Goal: Transaction & Acquisition: Book appointment/travel/reservation

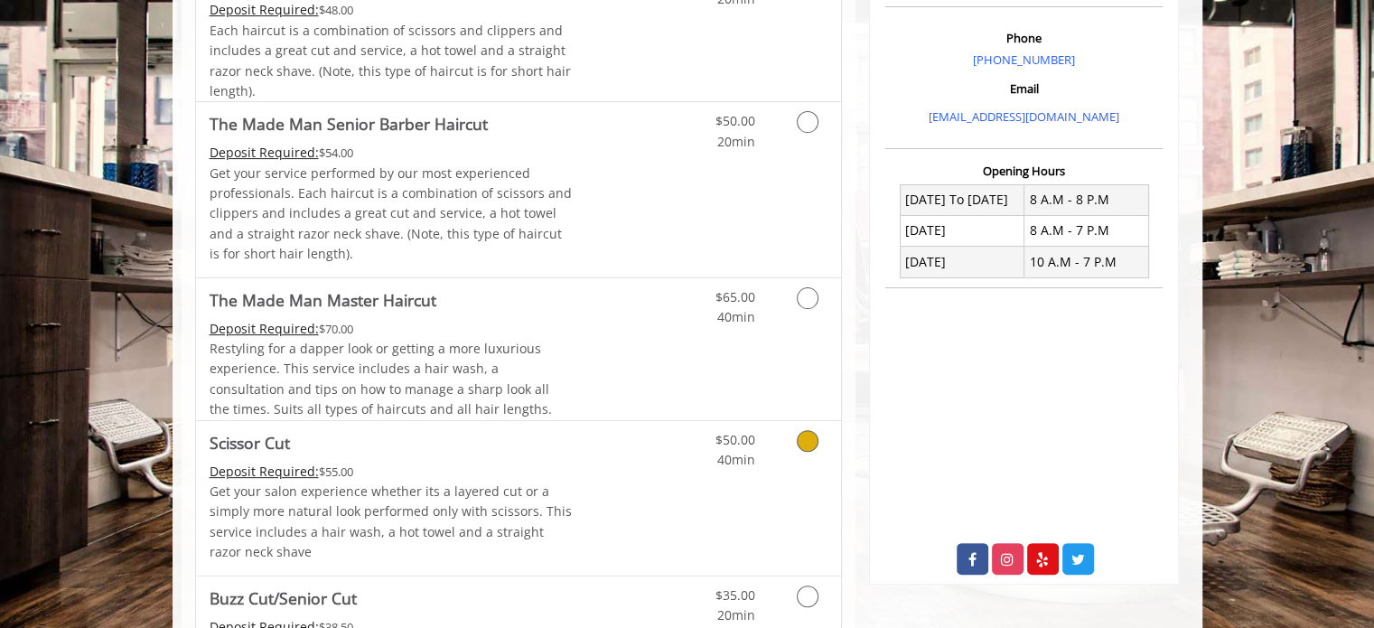
scroll to position [541, 0]
click at [810, 604] on link "Grooming services" at bounding box center [805, 601] width 46 height 50
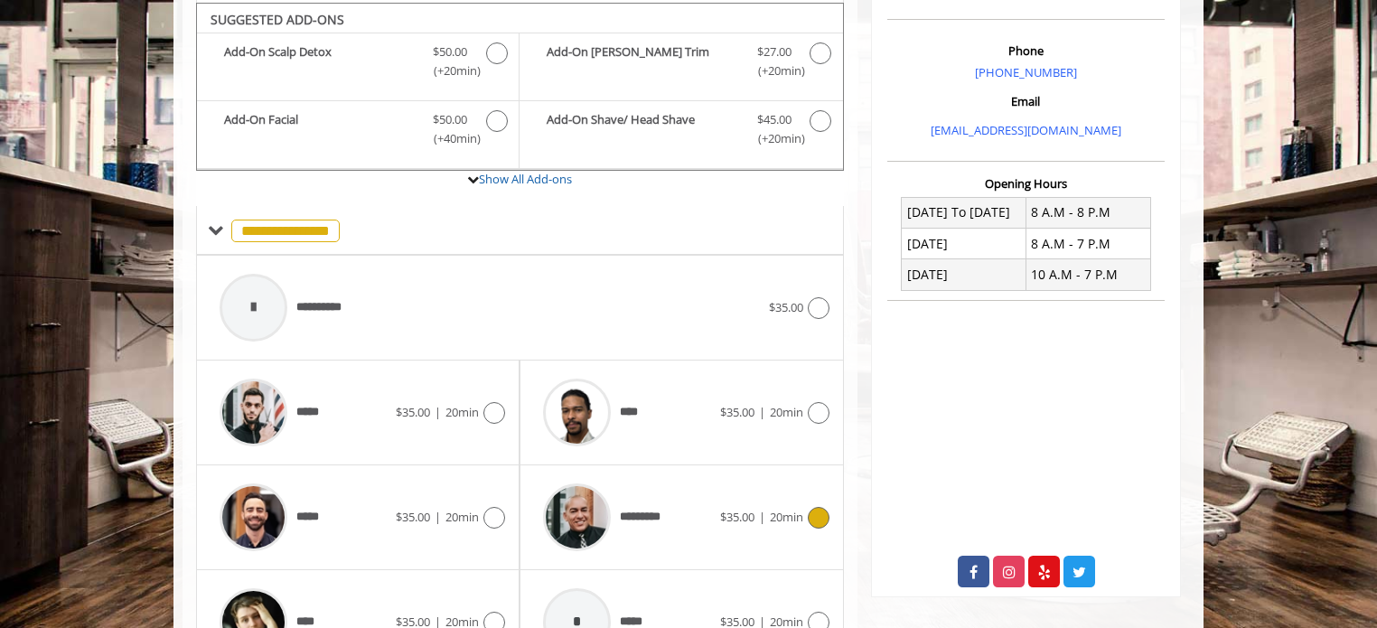
scroll to position [529, 0]
click at [485, 404] on icon at bounding box center [494, 412] width 22 height 22
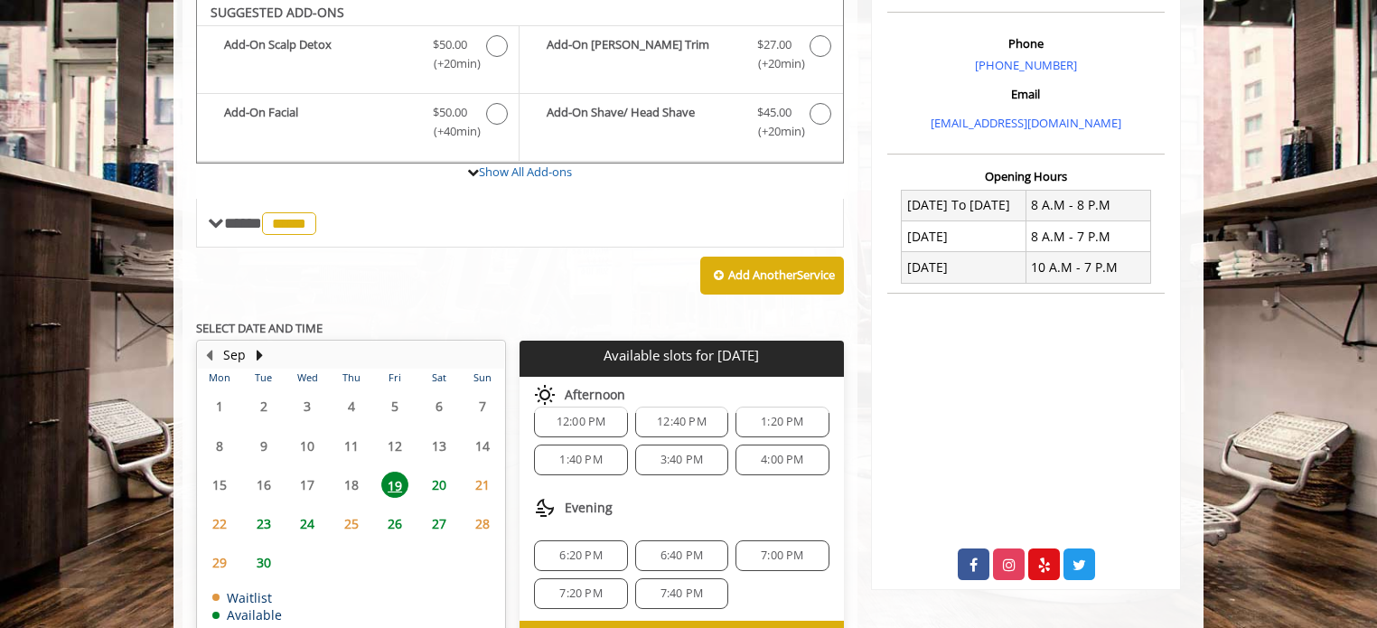
scroll to position [535, 0]
click at [443, 482] on span "20" at bounding box center [439, 485] width 27 height 26
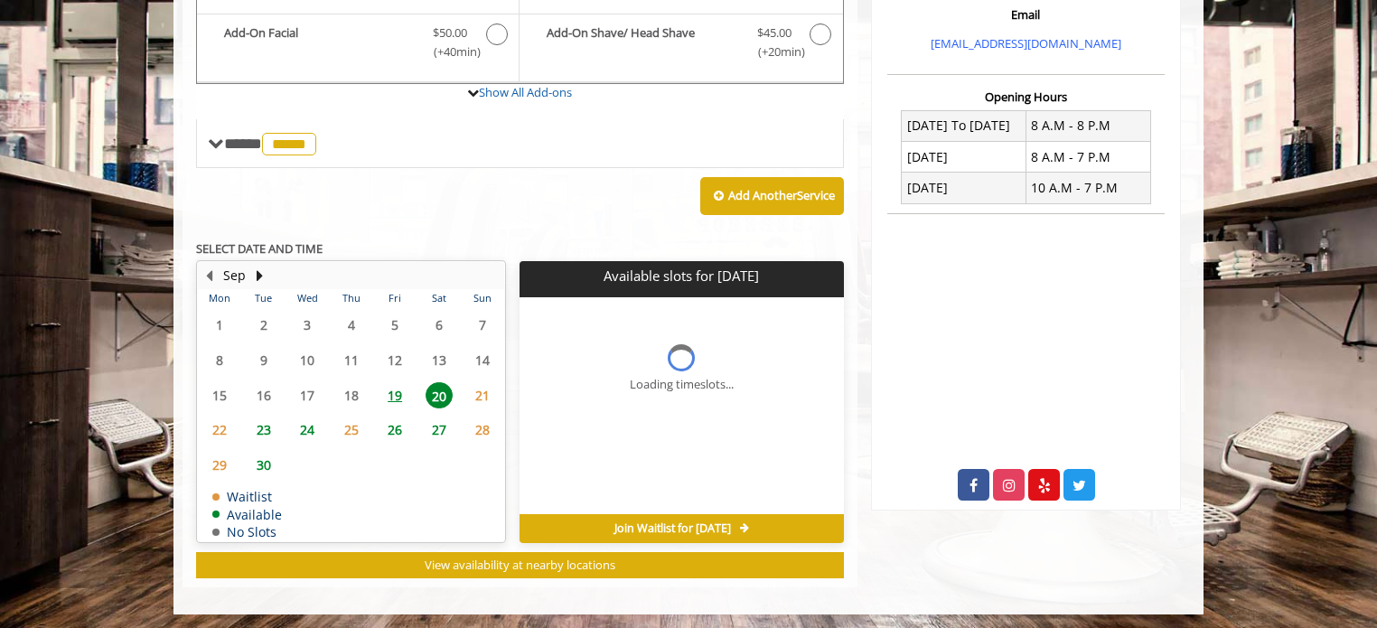
scroll to position [642, 0]
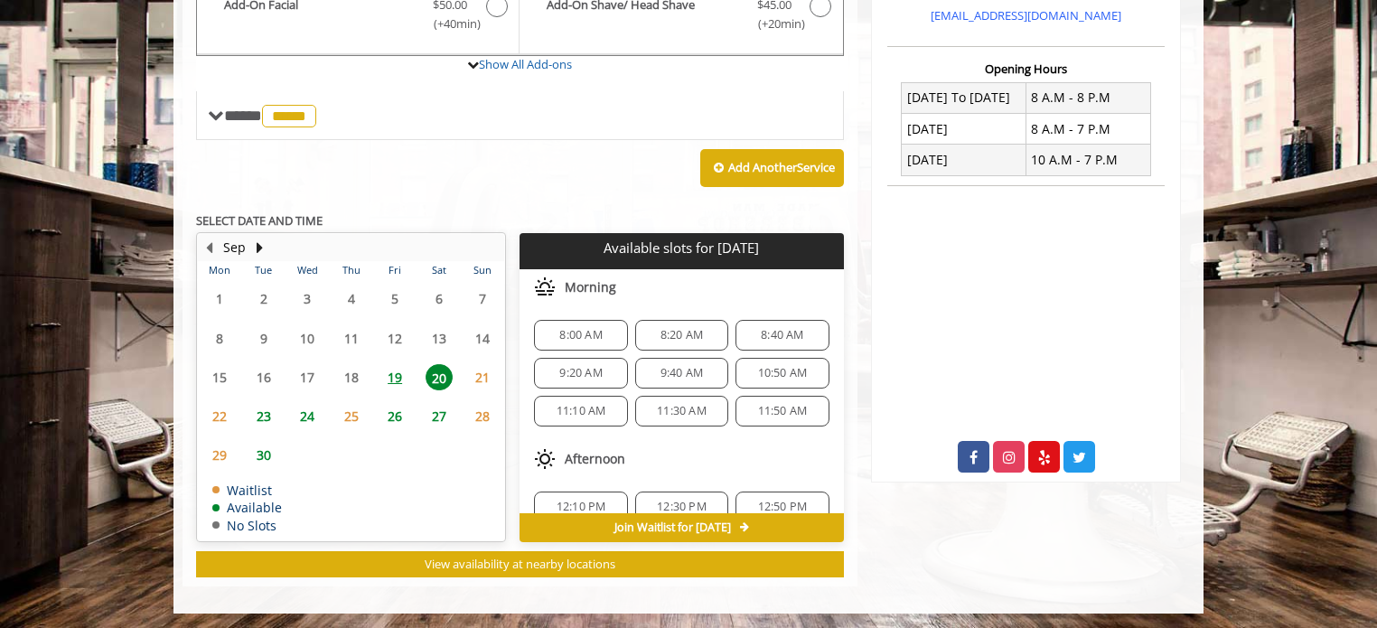
click at [577, 340] on div "8:00 AM" at bounding box center [580, 335] width 93 height 31
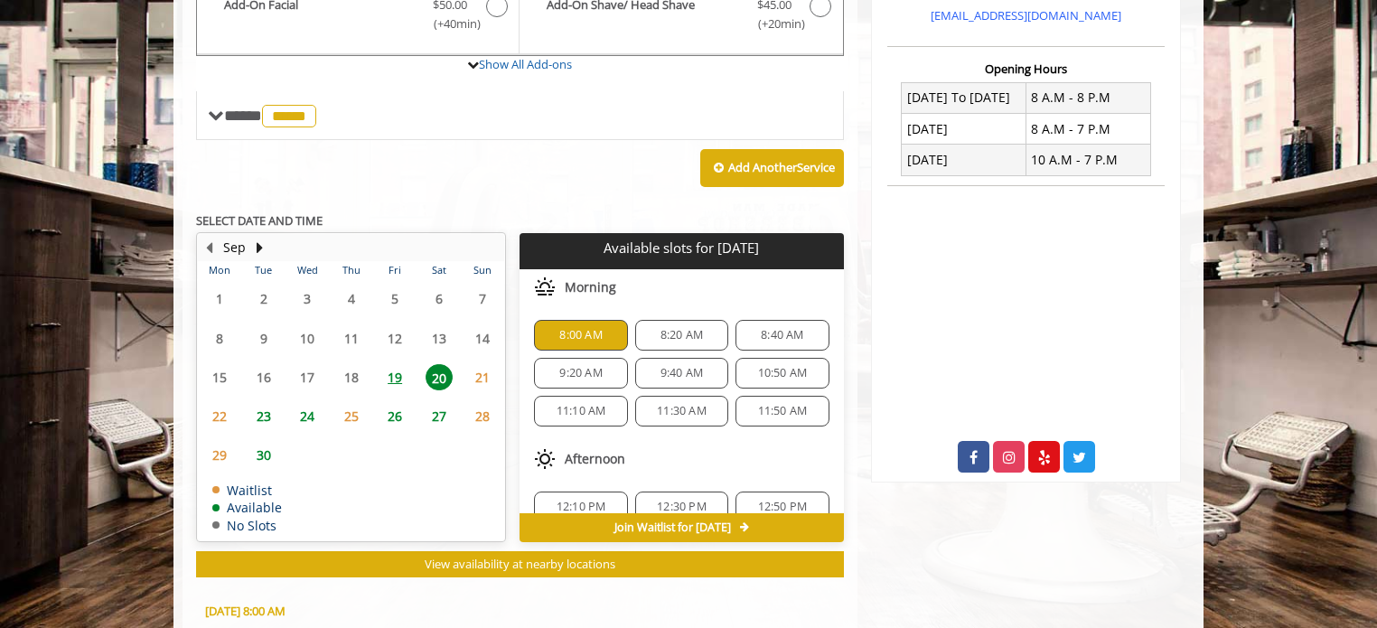
scroll to position [968, 0]
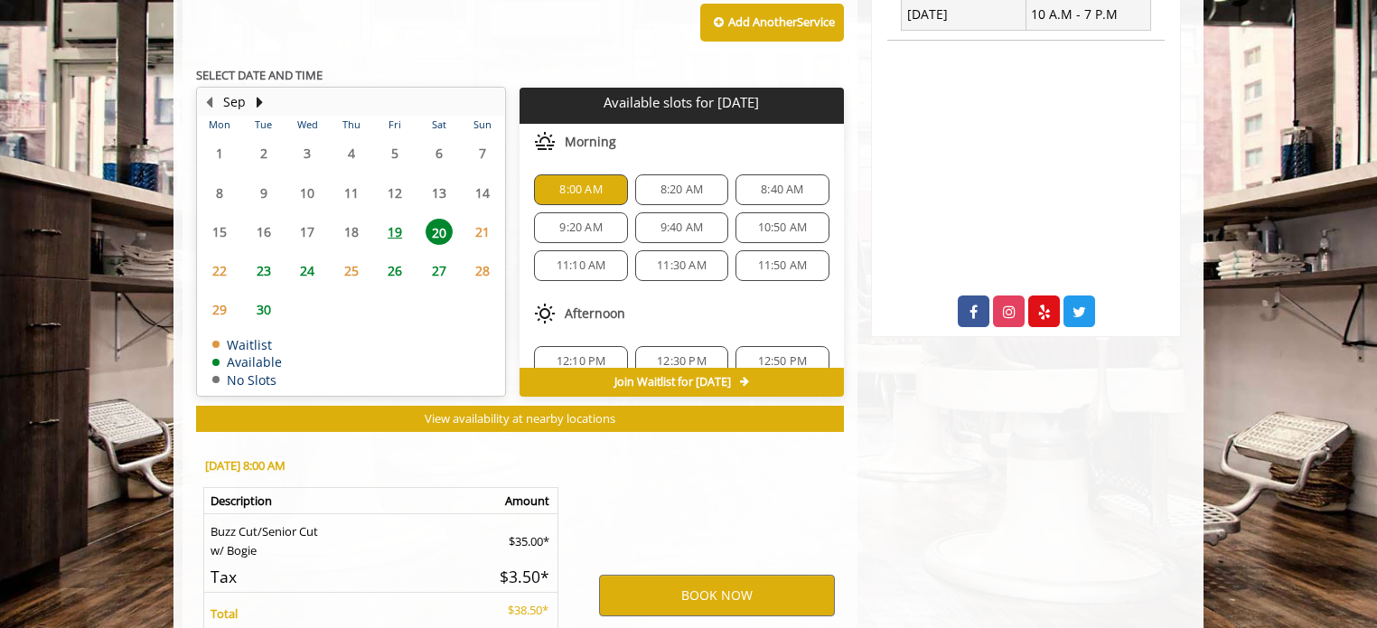
click at [399, 230] on span "19" at bounding box center [394, 232] width 27 height 26
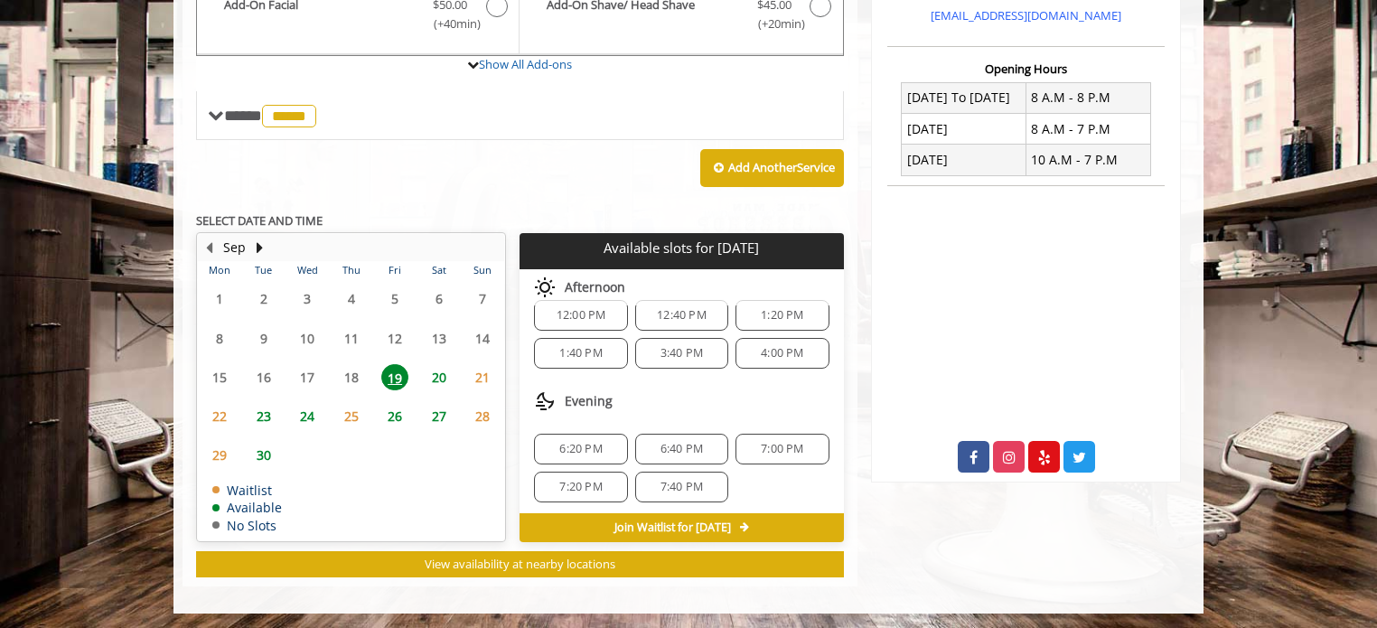
scroll to position [154, 0]
click at [441, 374] on span "20" at bounding box center [439, 377] width 27 height 26
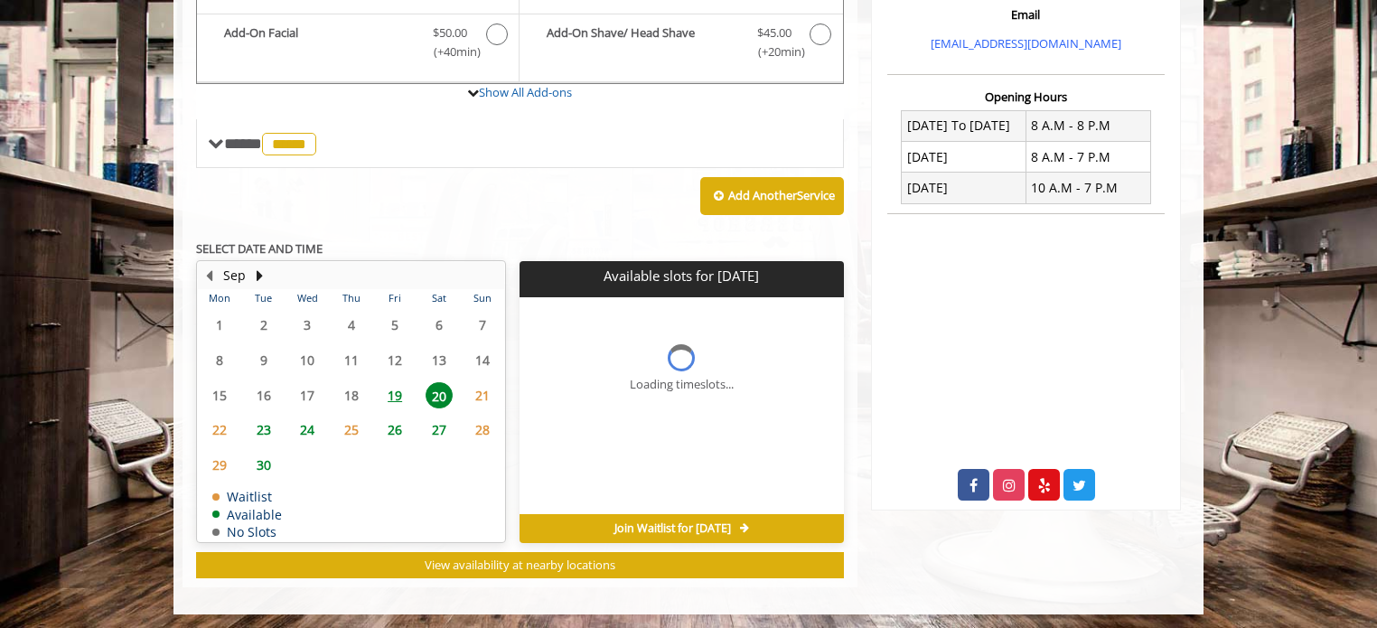
scroll to position [642, 0]
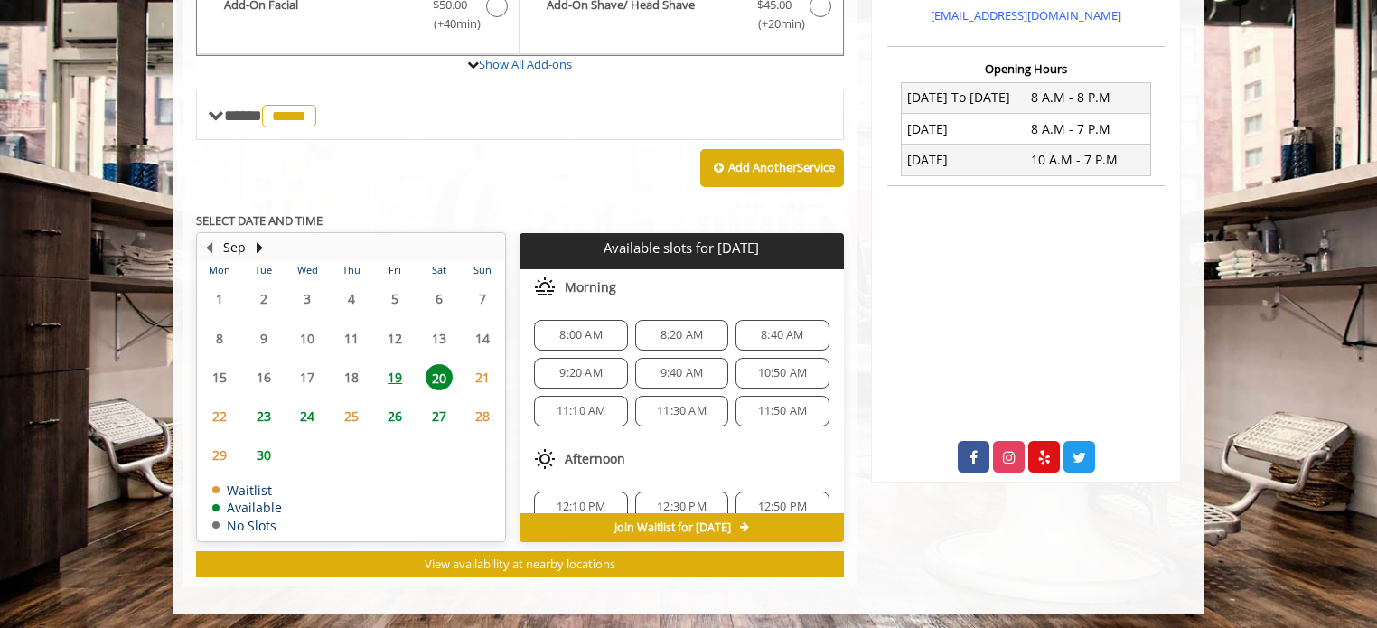
click at [578, 328] on span "8:00 AM" at bounding box center [580, 335] width 42 height 14
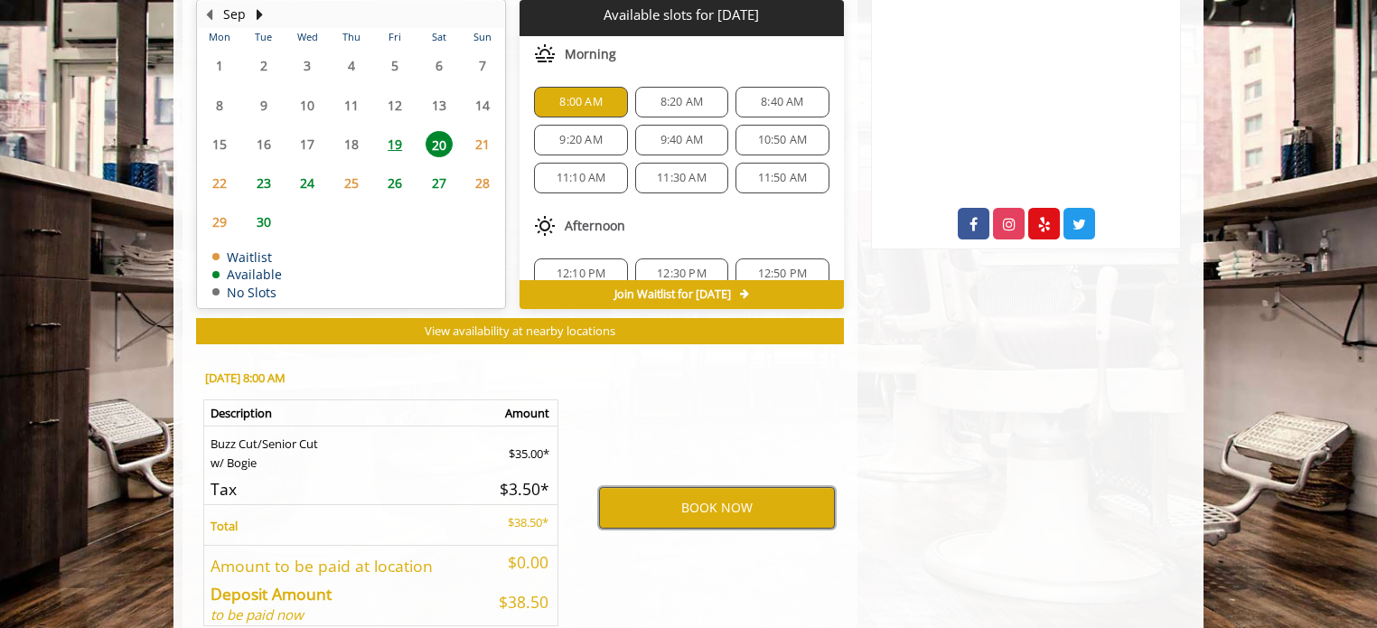
scroll to position [876, 0]
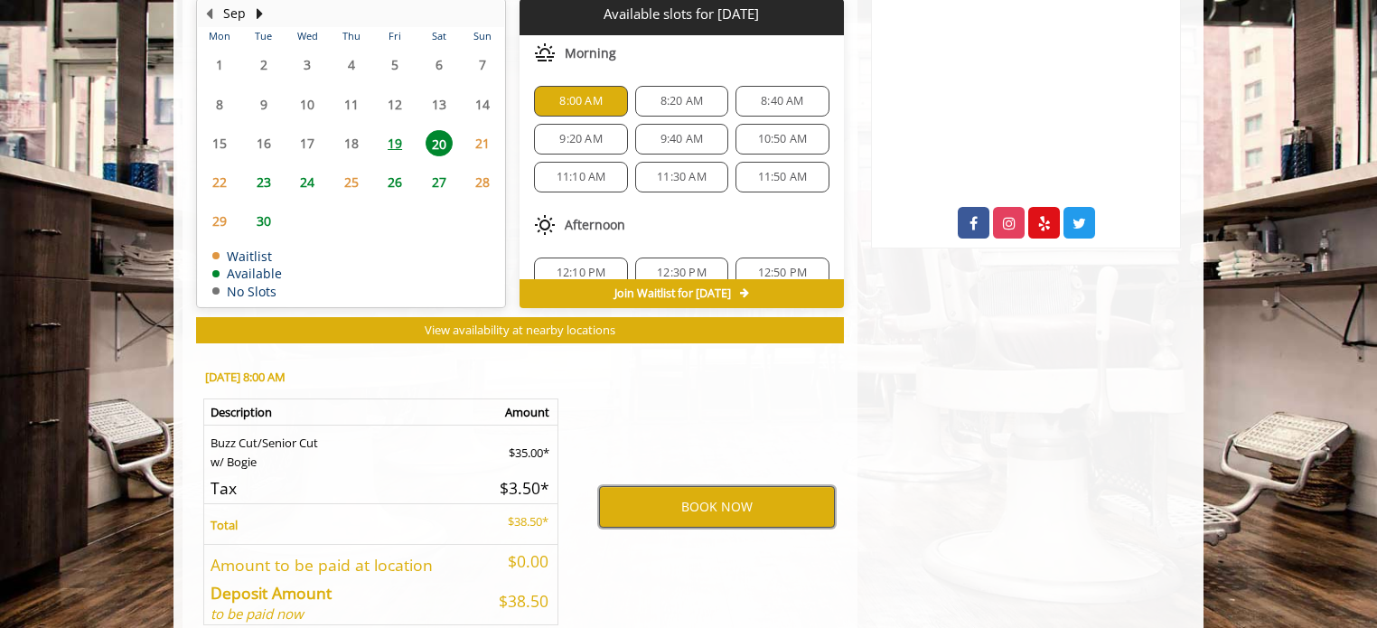
click at [696, 517] on button "BOOK NOW" at bounding box center [717, 507] width 236 height 42
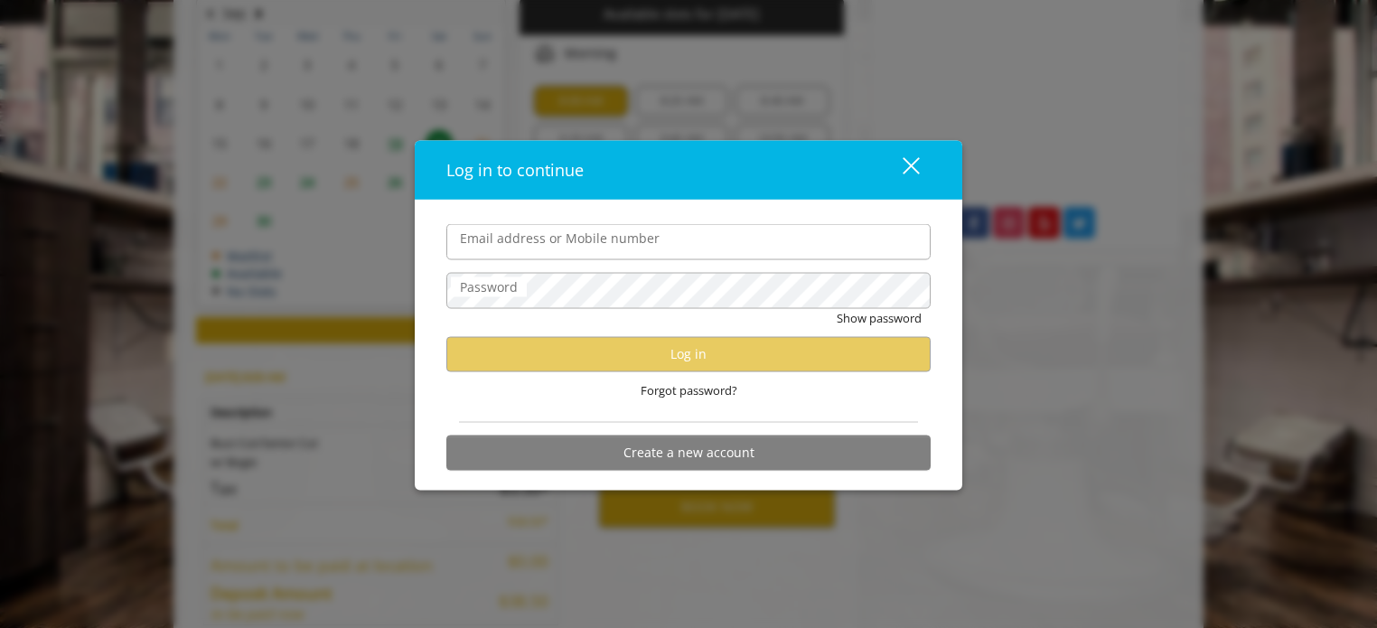
click at [567, 244] on input "Email address or Mobile number" at bounding box center [688, 242] width 484 height 36
type input "**********"
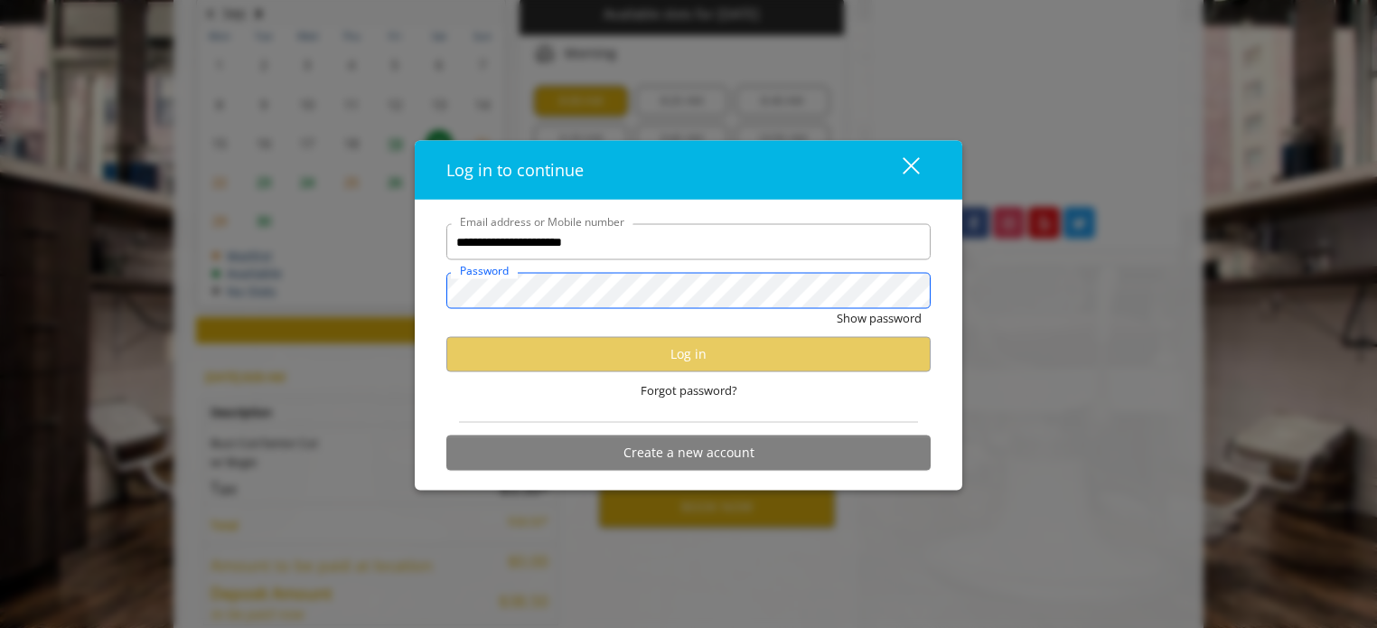
scroll to position [0, 0]
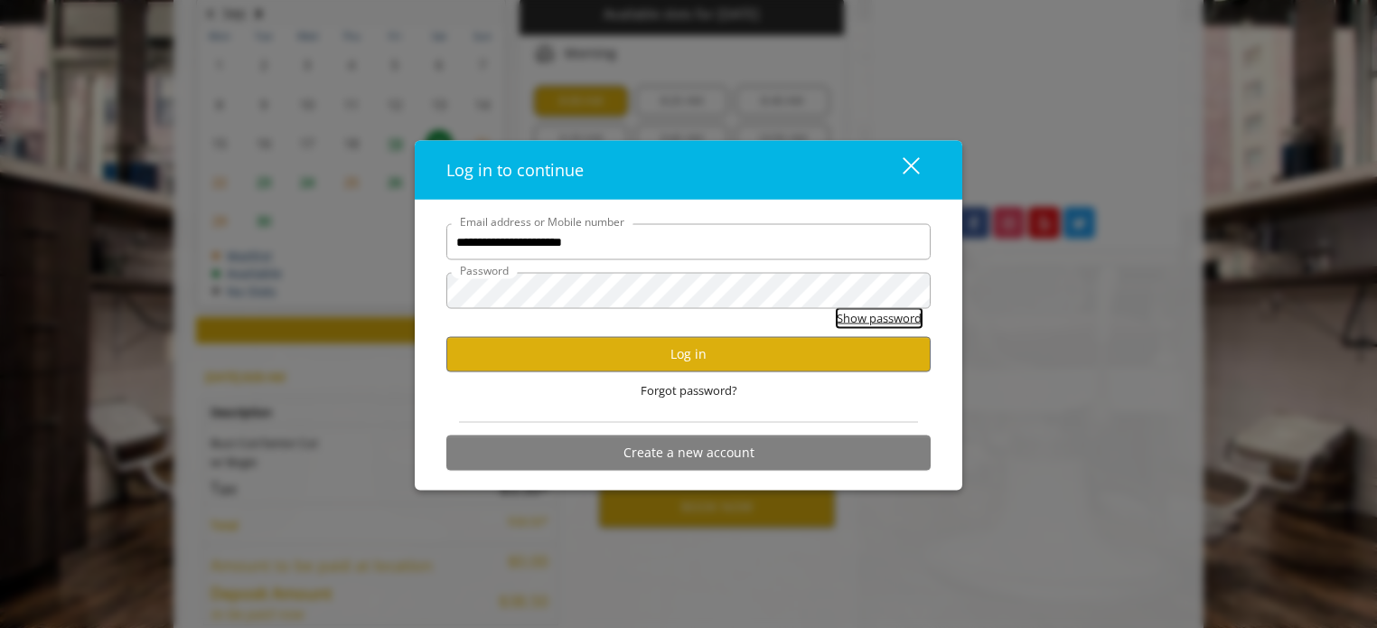
click at [893, 323] on button "Show password" at bounding box center [879, 318] width 85 height 19
click at [748, 365] on button "Log in" at bounding box center [688, 353] width 484 height 35
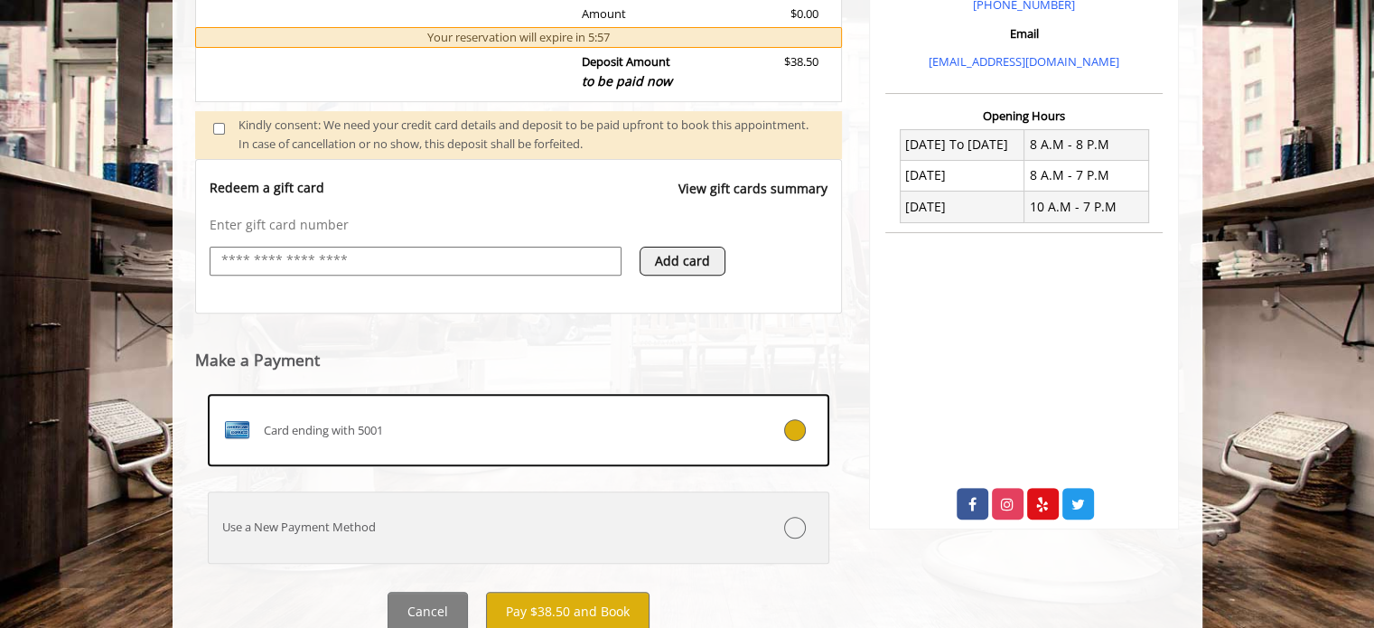
scroll to position [661, 0]
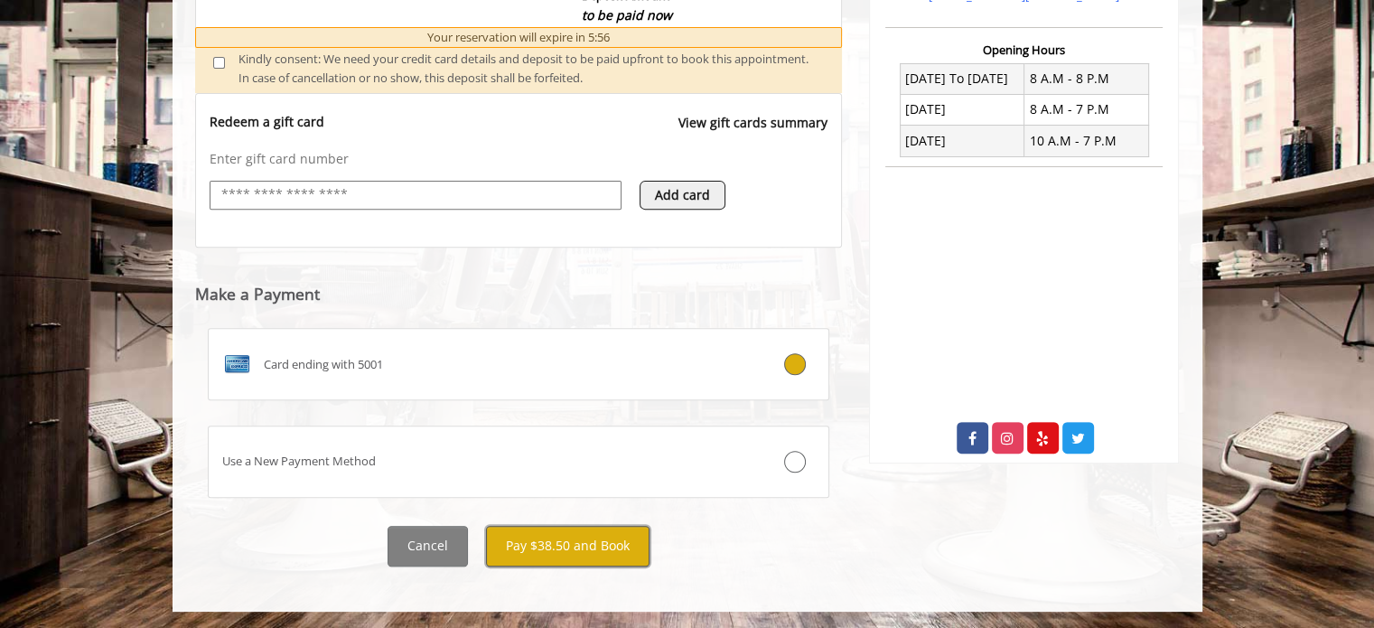
click at [580, 550] on button "Pay $38.50 and Book" at bounding box center [568, 546] width 164 height 41
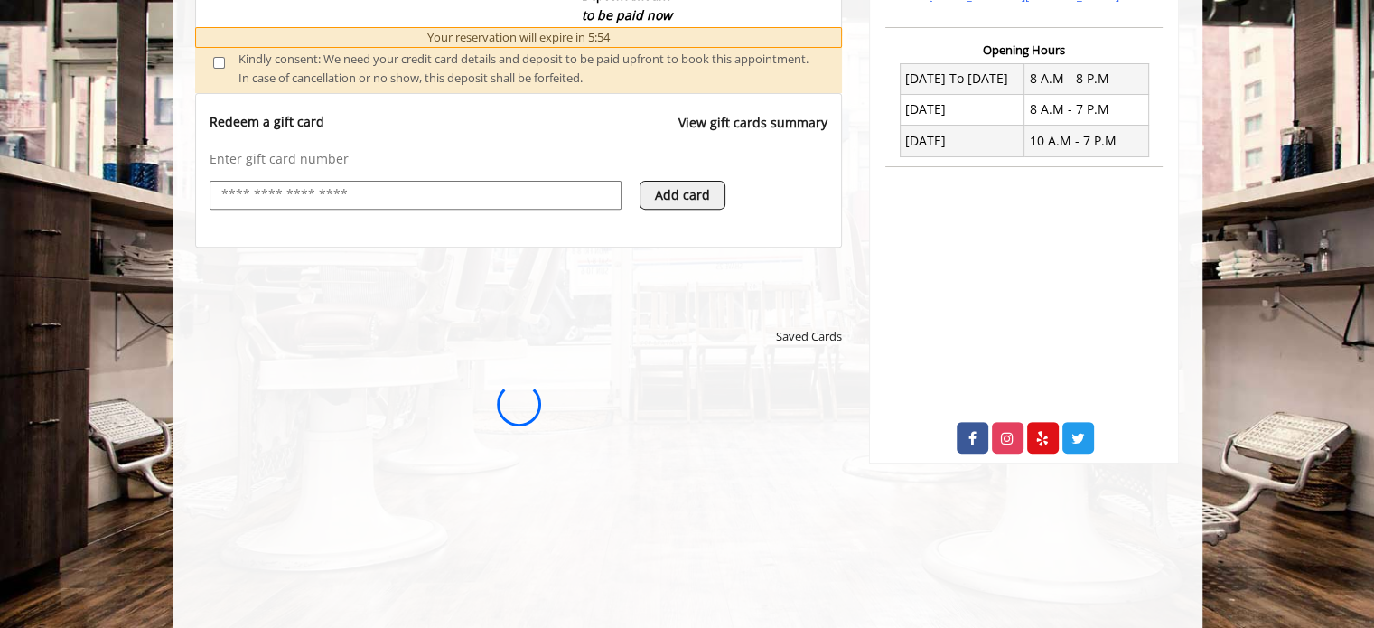
scroll to position [0, 0]
